Goal: Entertainment & Leisure: Consume media (video, audio)

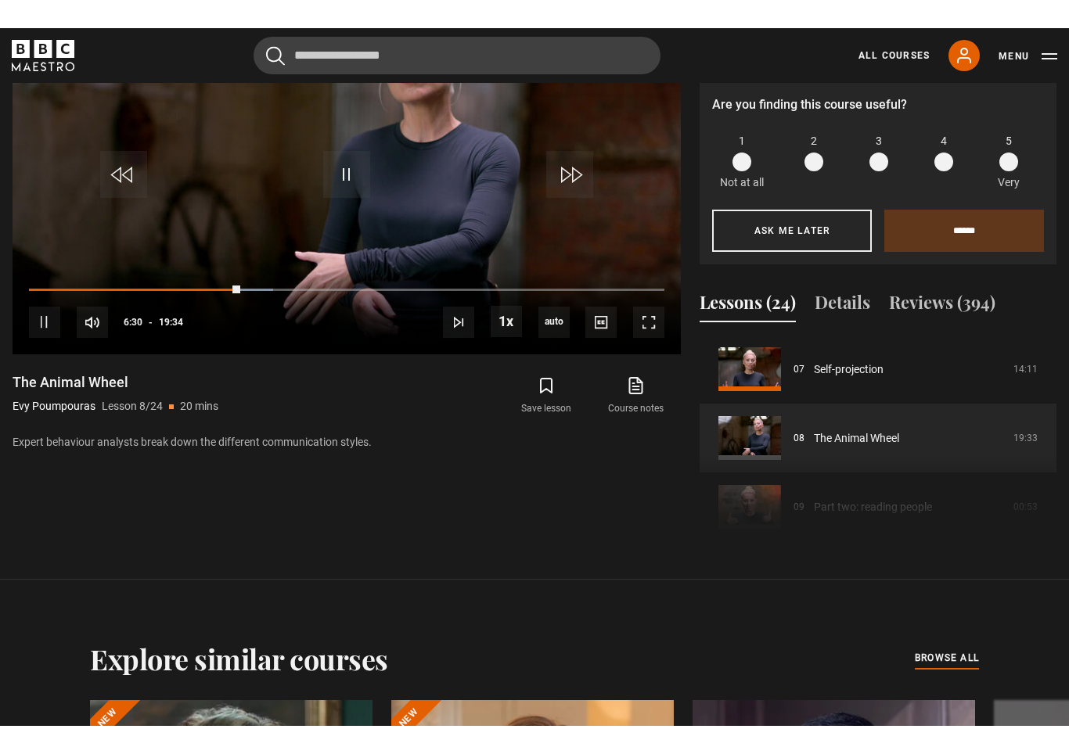
scroll to position [25, 0]
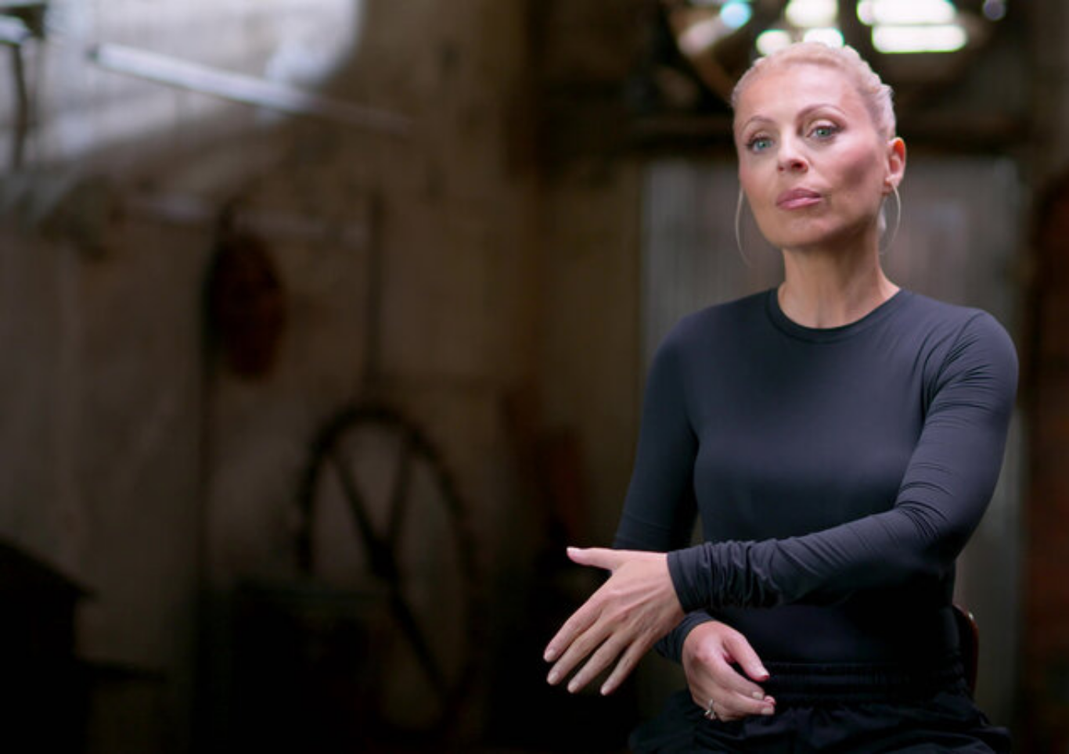
click at [534, 329] on video-js "Video Player is loading. Play Lesson The Animal Wheel 10s Skip Back 10 seconds …" at bounding box center [534, 377] width 1069 height 754
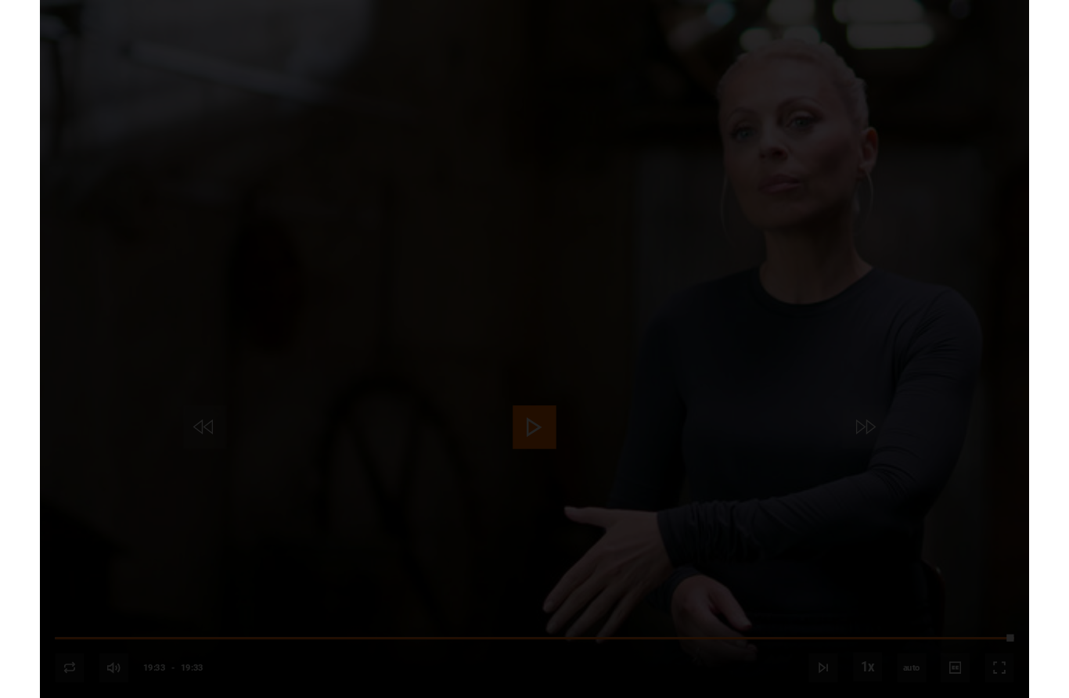
scroll to position [818, 0]
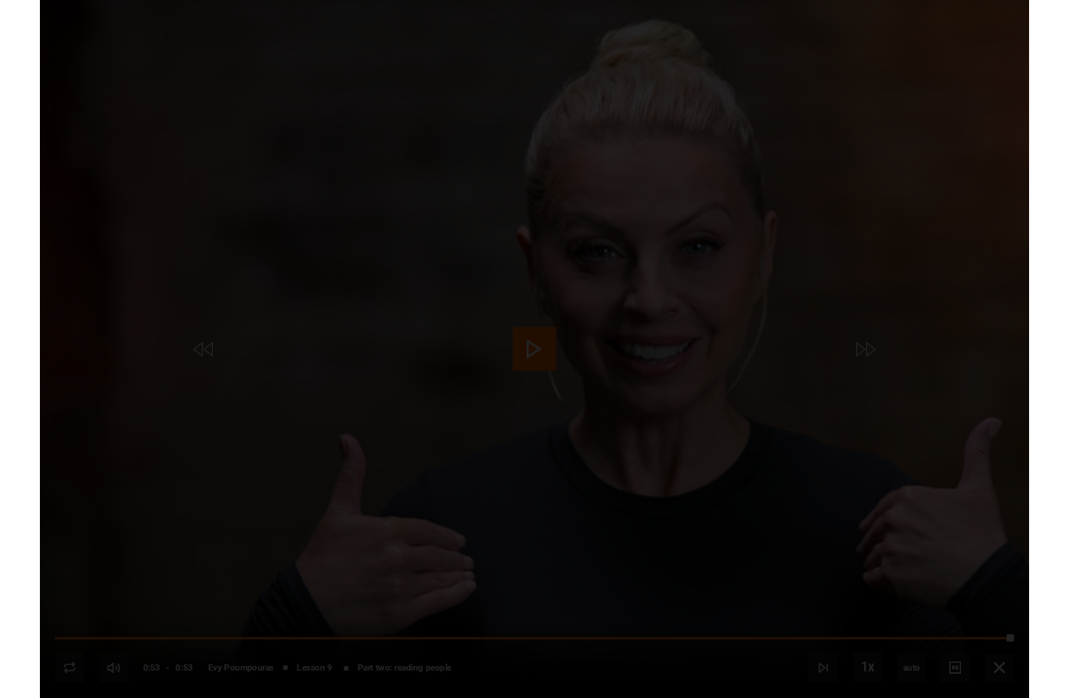
scroll to position [817, 0]
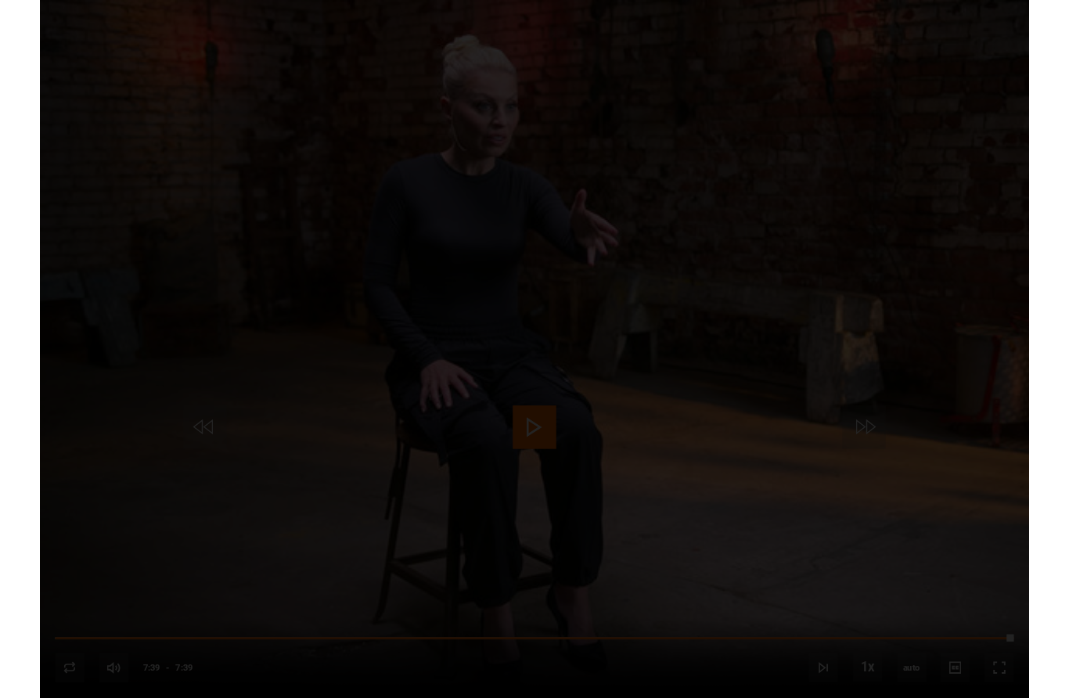
scroll to position [818, 0]
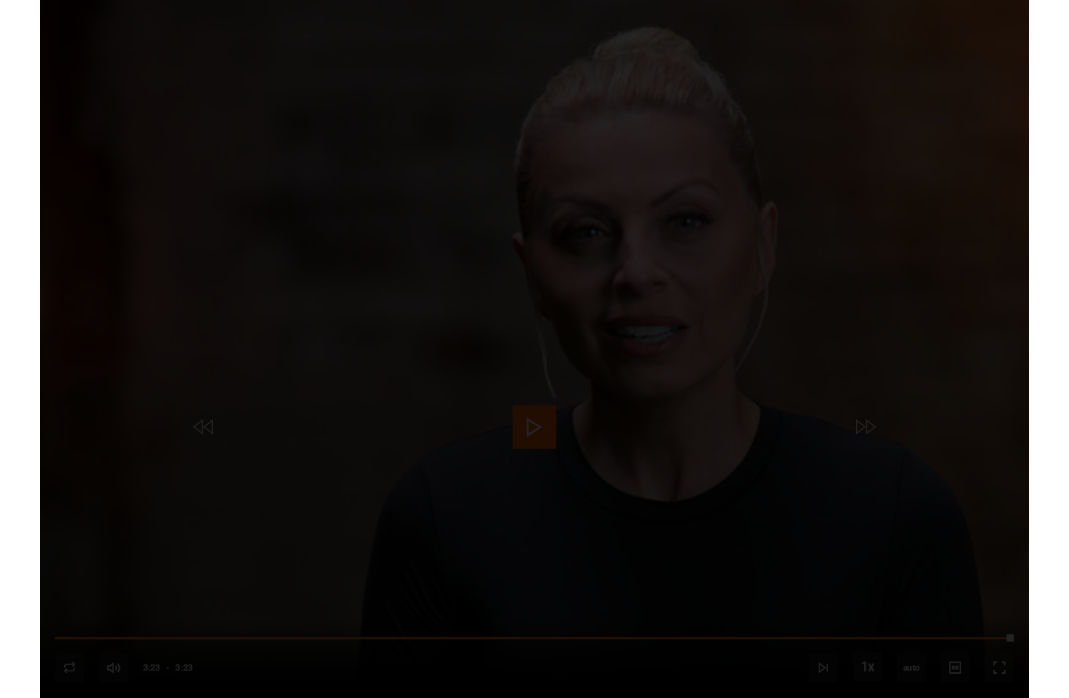
scroll to position [818, 0]
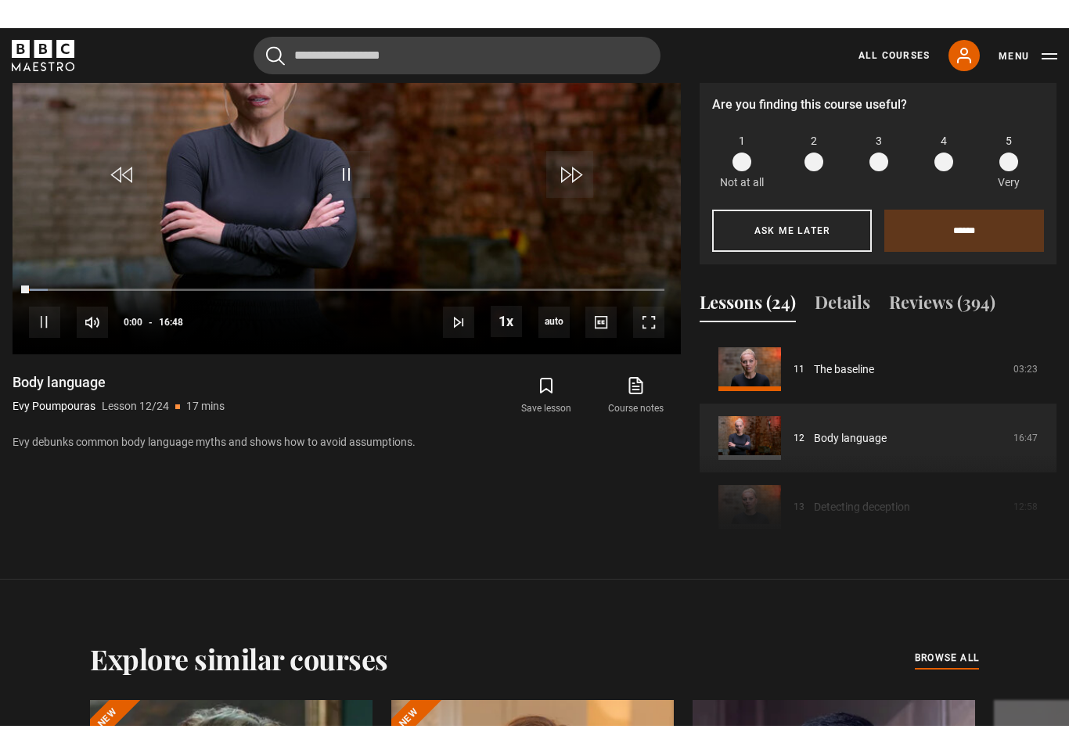
scroll to position [25, 0]
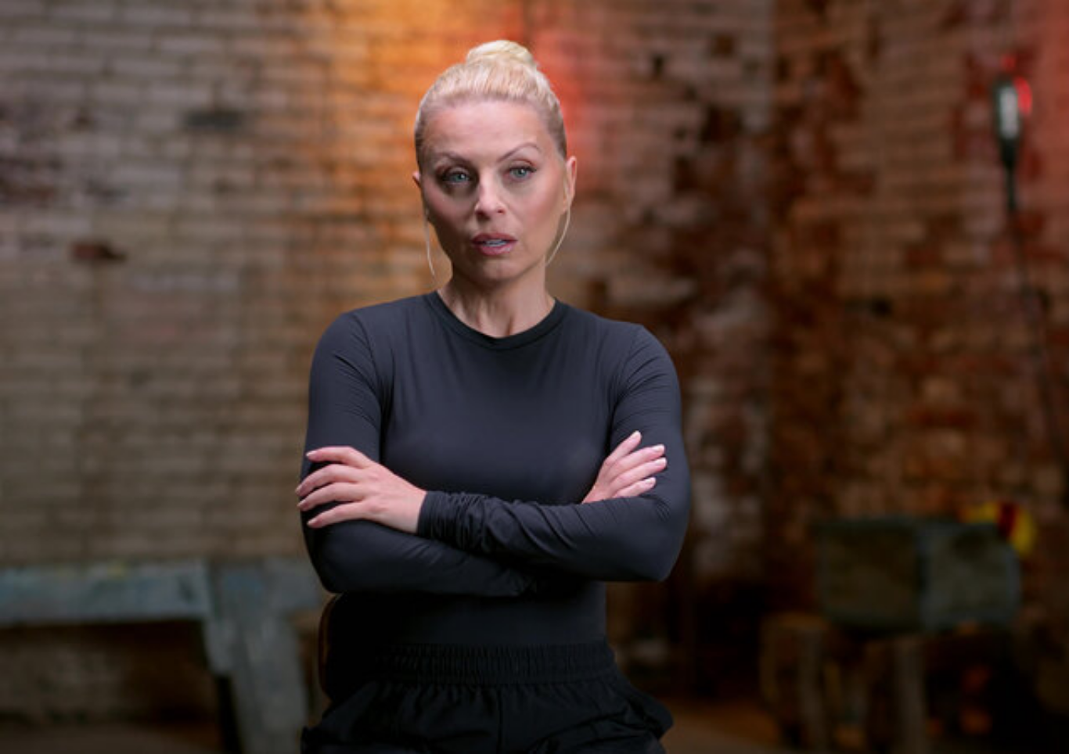
click at [490, 304] on video-js "Video Player is loading. Play Lesson Body language 10s Skip Back 10 seconds Pau…" at bounding box center [534, 377] width 1069 height 754
click at [56, 243] on video-js "Video Player is loading. Play Lesson Body language 10s Skip Back 10 seconds Pau…" at bounding box center [534, 377] width 1069 height 754
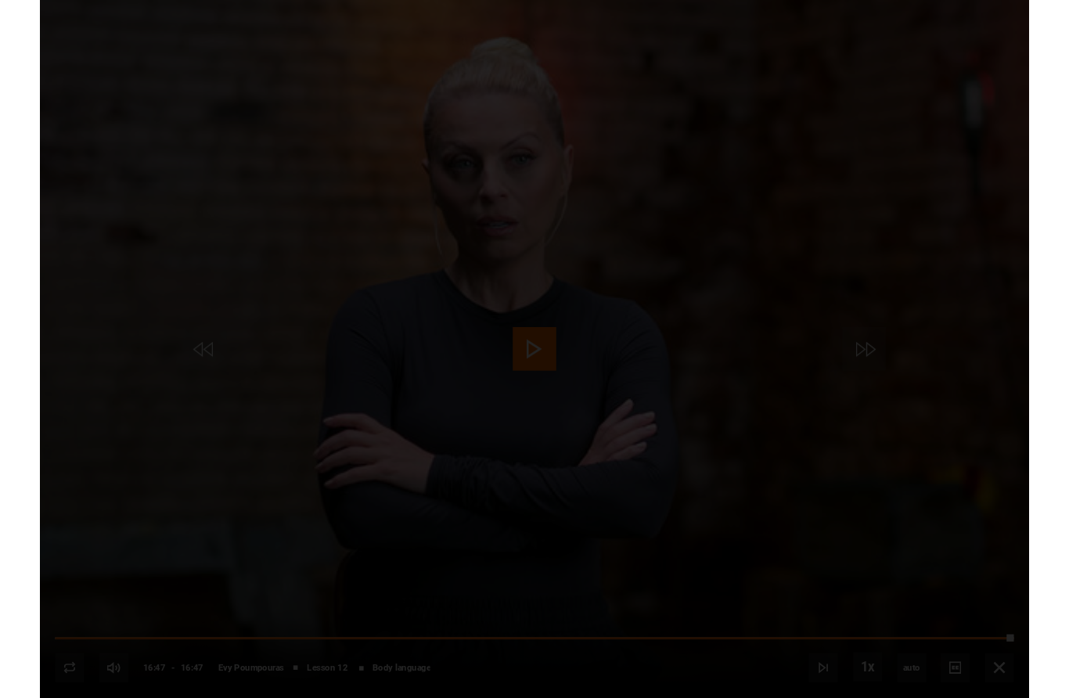
scroll to position [818, 0]
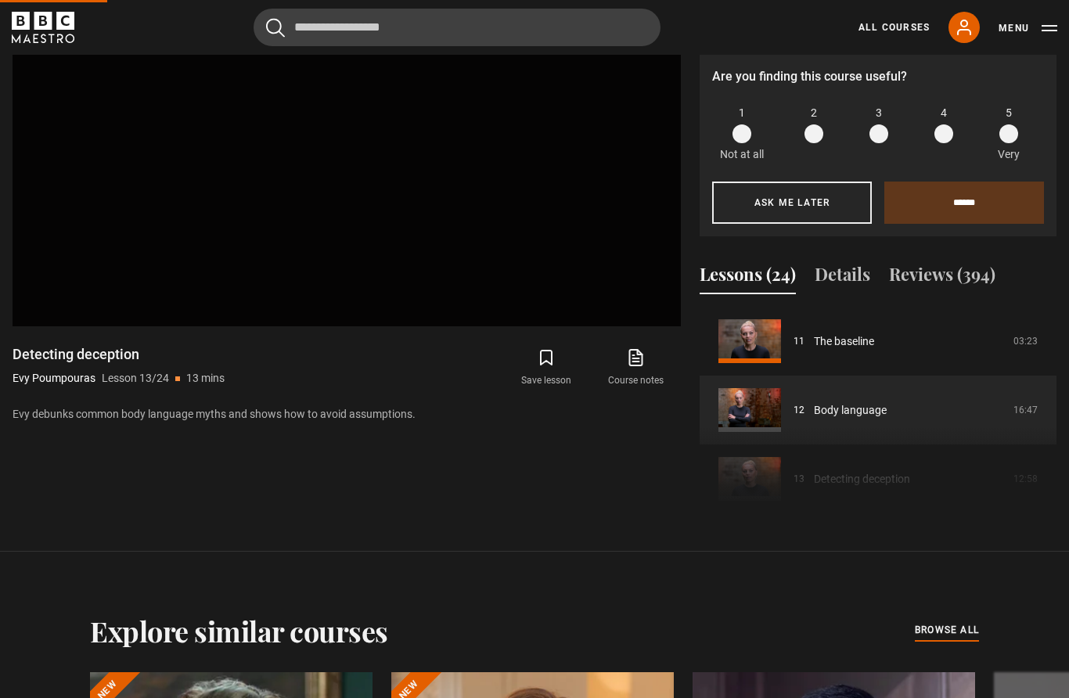
click at [250, 150] on video-js "Video Player is loading. Play Lesson Body language 10s Skip Back 10 seconds Pla…" at bounding box center [347, 139] width 668 height 376
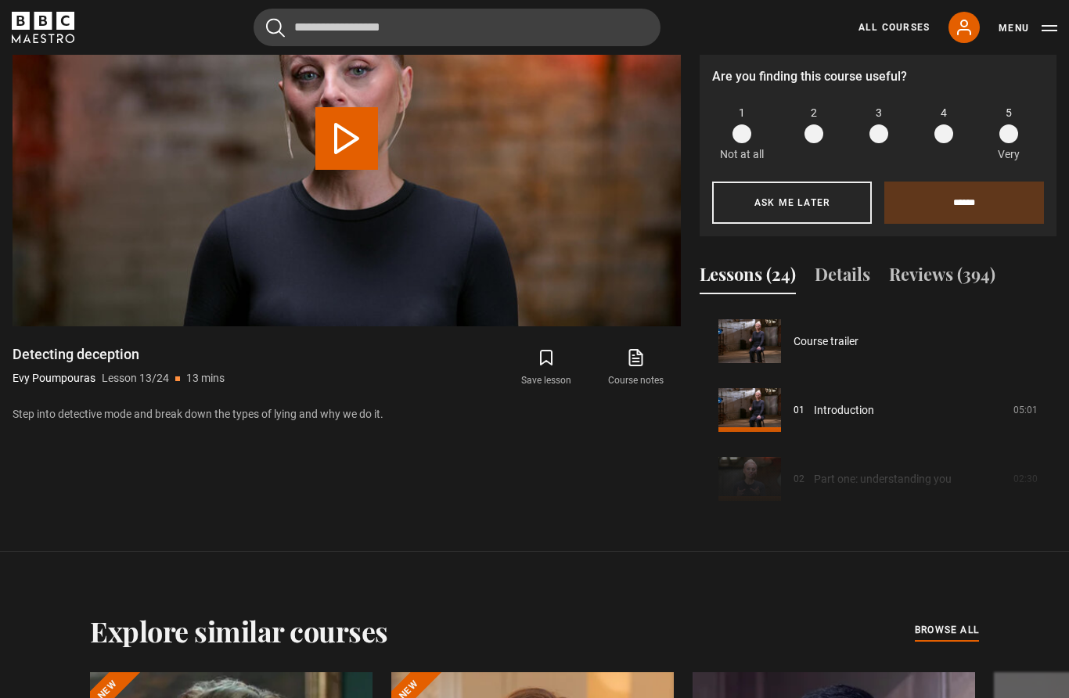
scroll to position [826, 0]
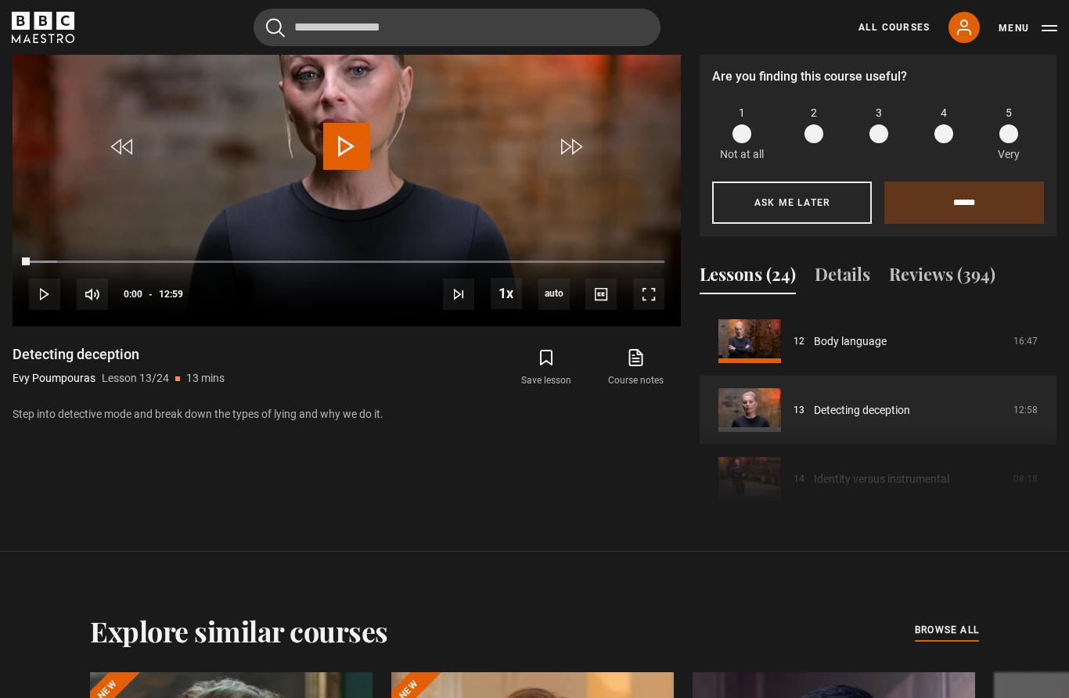
click at [916, 36] on p "4.8 (394)" at bounding box center [923, 28] width 45 height 16
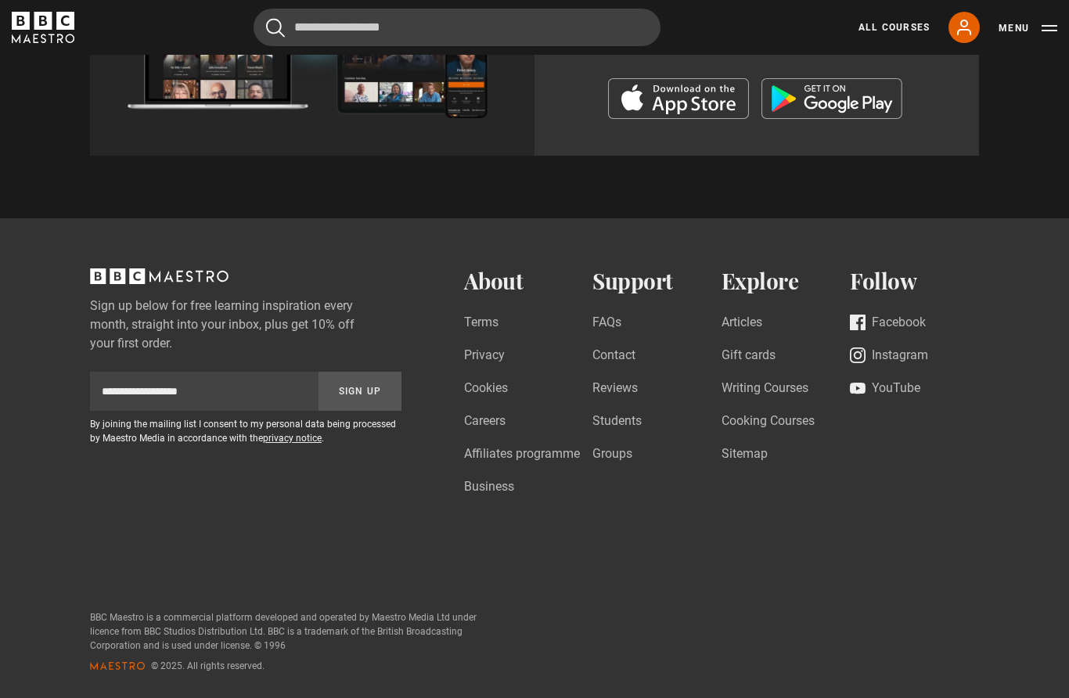
scroll to position [2155, 0]
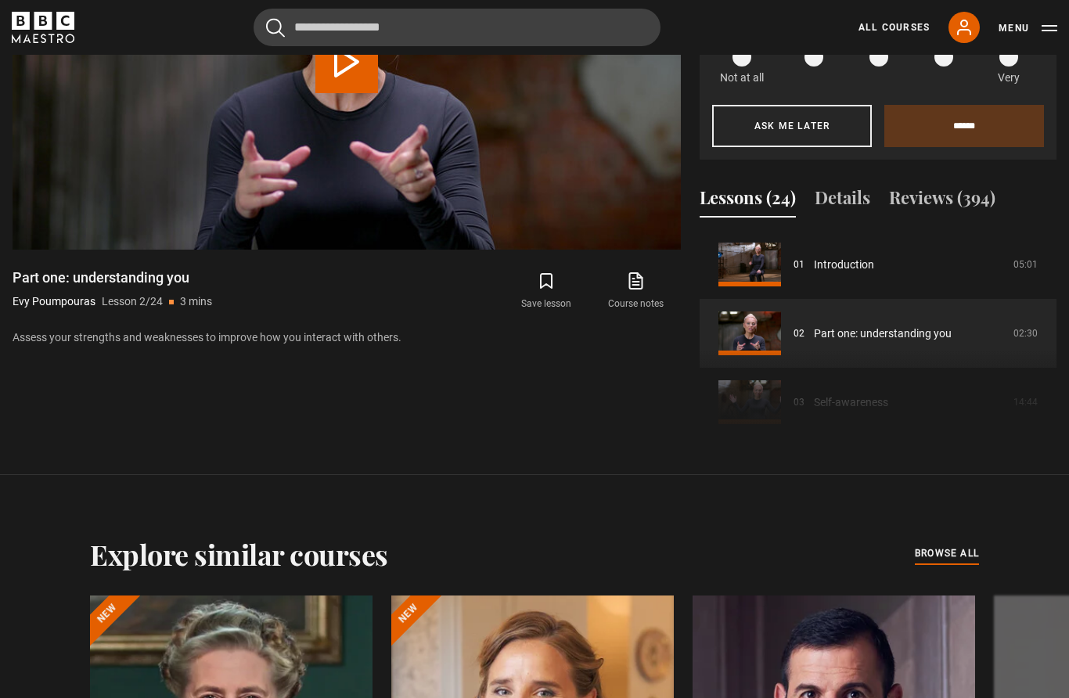
scroll to position [891, 0]
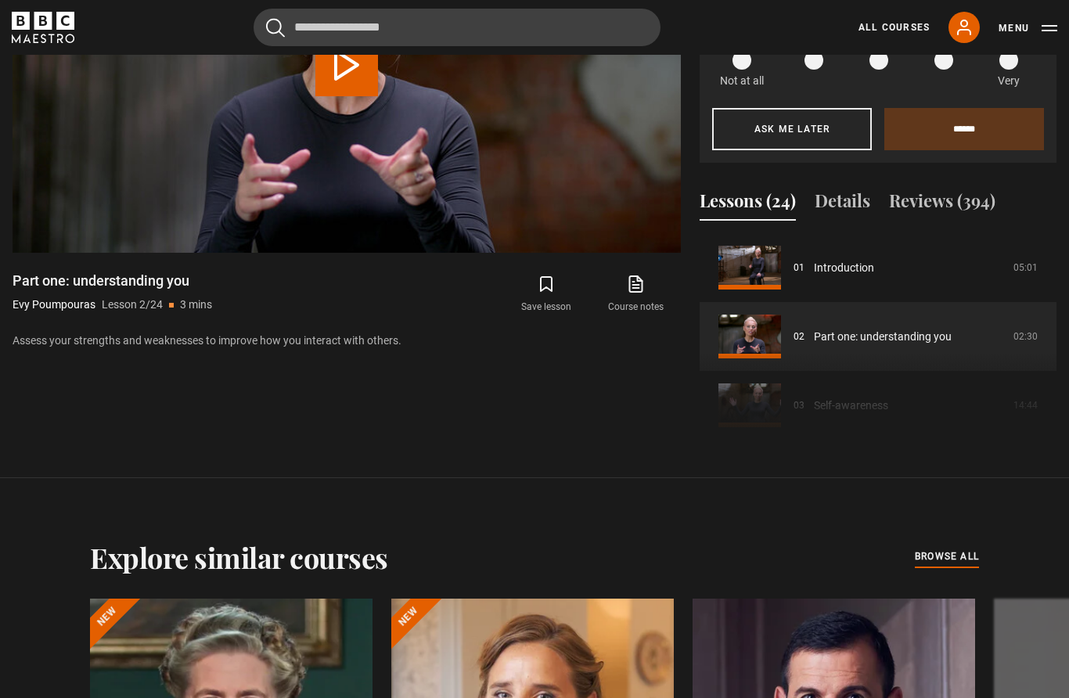
click at [858, 221] on button "Details" at bounding box center [842, 204] width 56 height 33
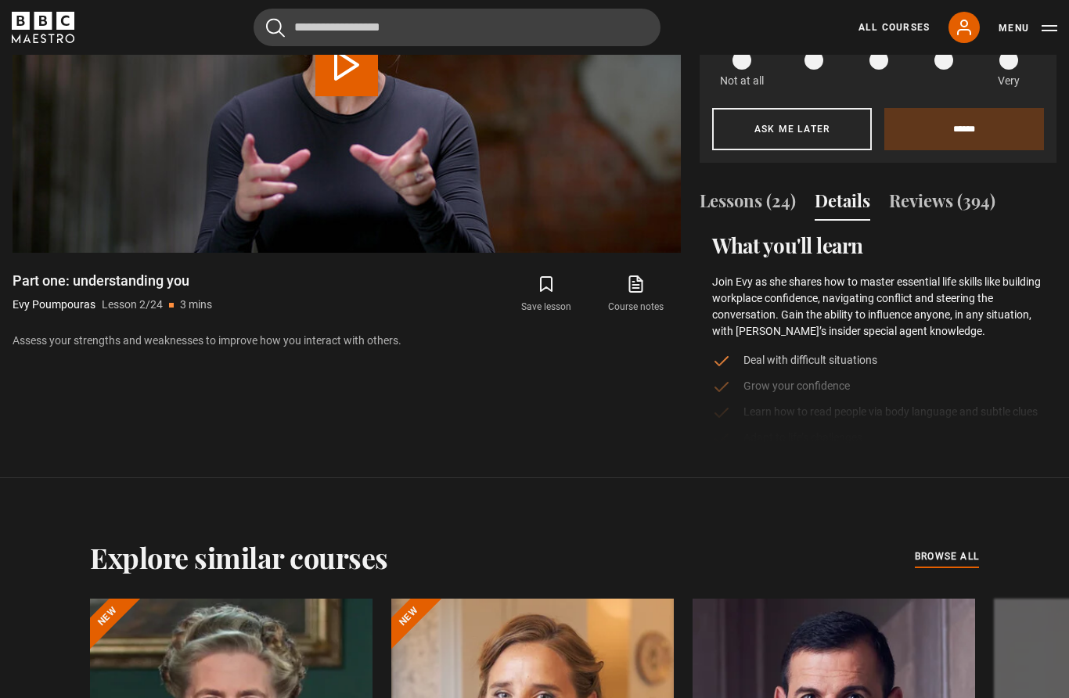
click at [760, 446] on div "What you'll learn Join Evy as she shares how to master essential life skills li…" at bounding box center [877, 339] width 357 height 213
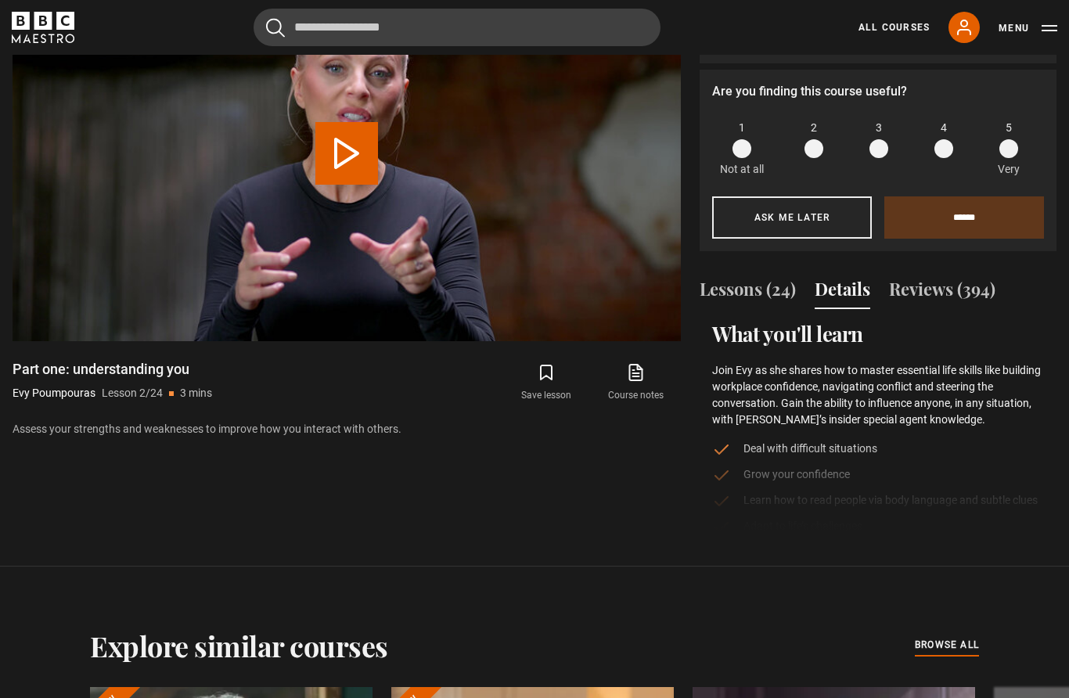
scroll to position [795, 0]
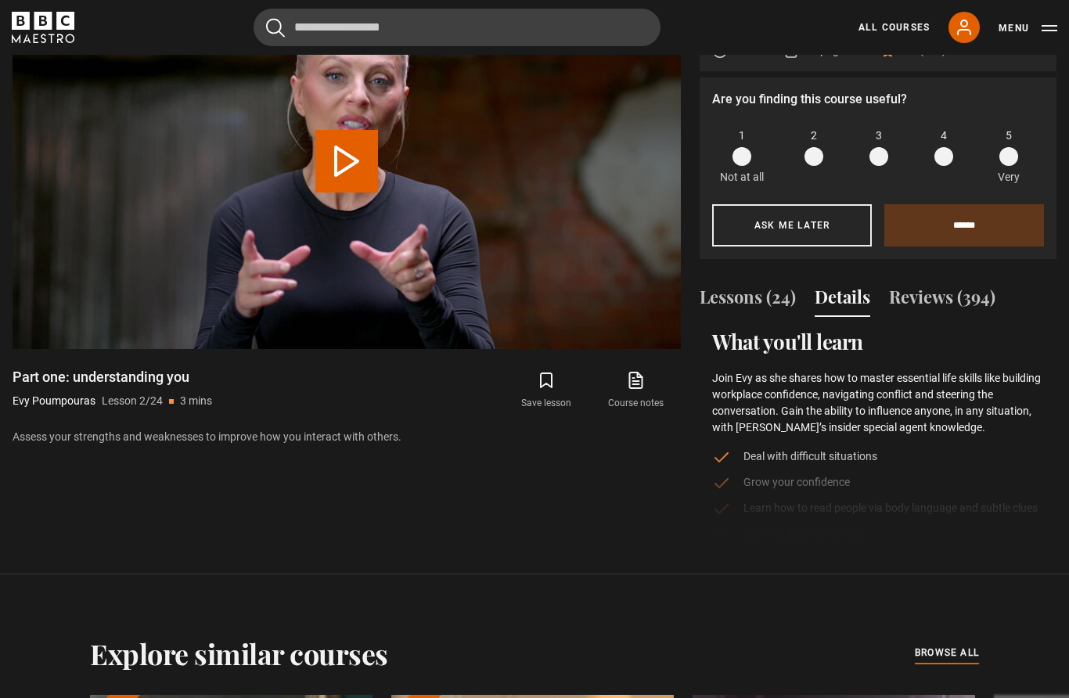
click at [751, 317] on button "Lessons (24)" at bounding box center [747, 300] width 96 height 33
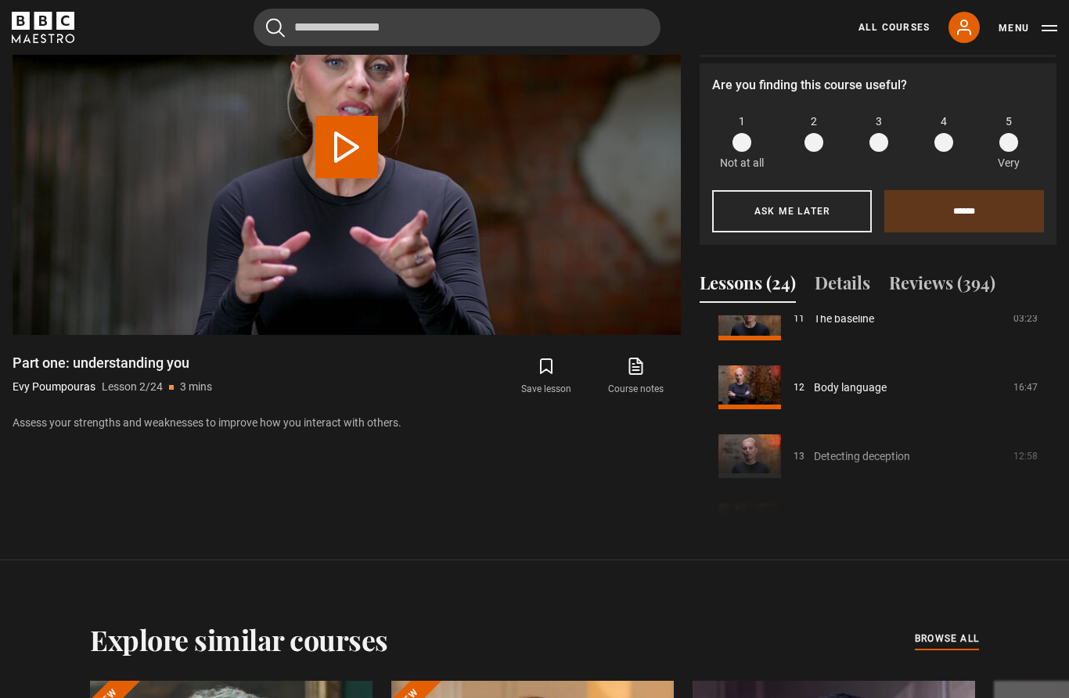
scroll to position [788, 0]
